Goal: Use online tool/utility: Utilize a website feature to perform a specific function

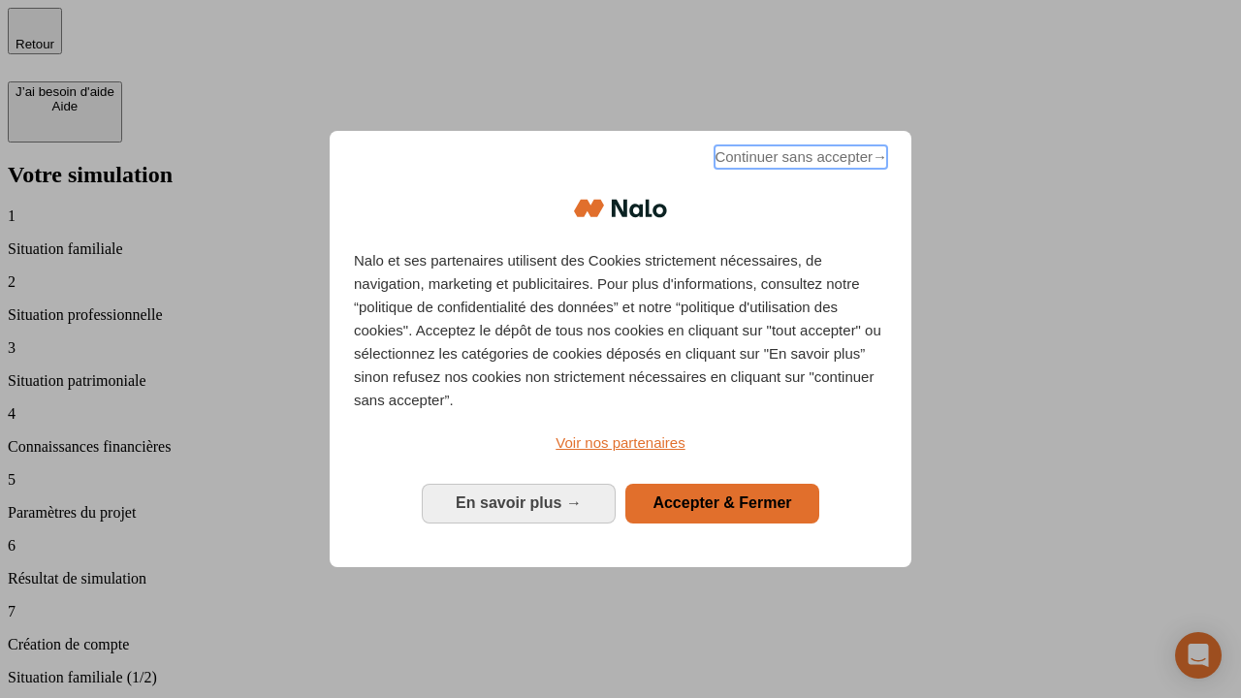
click at [799, 160] on span "Continuer sans accepter →" at bounding box center [801, 156] width 173 height 23
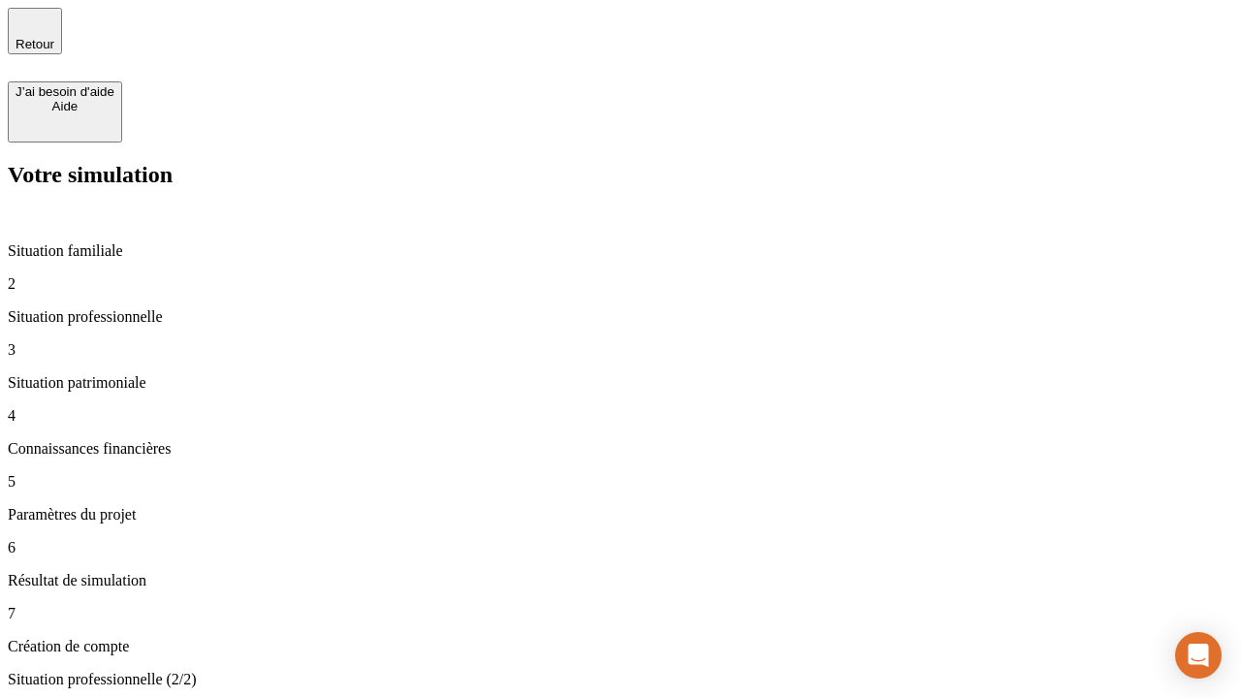
type input "30 000"
type input "1 000"
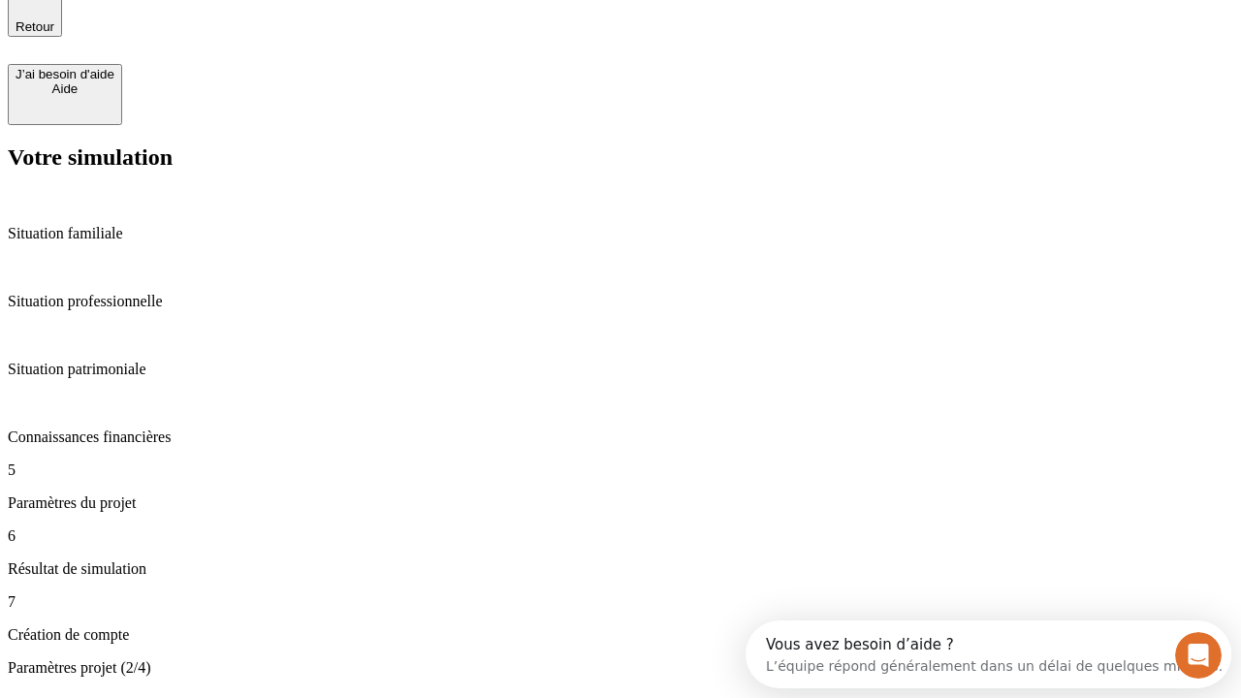
type input "65"
type input "5 000"
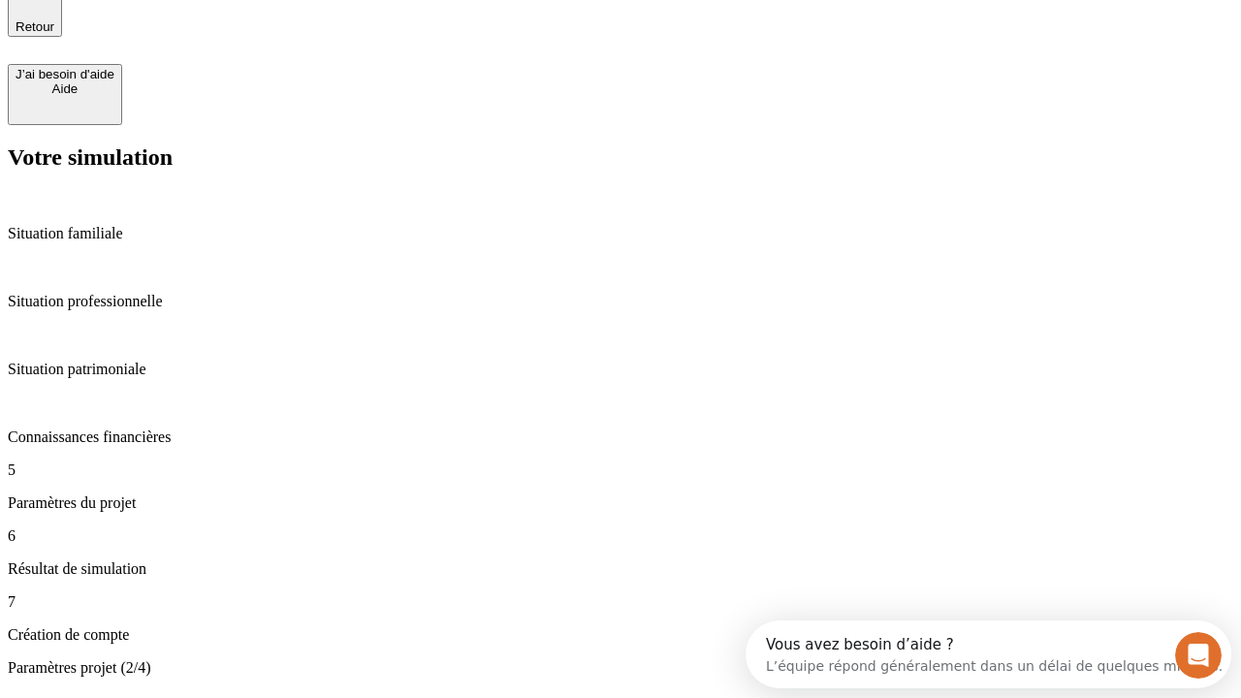
type input "640"
